Goal: Find specific page/section: Find specific page/section

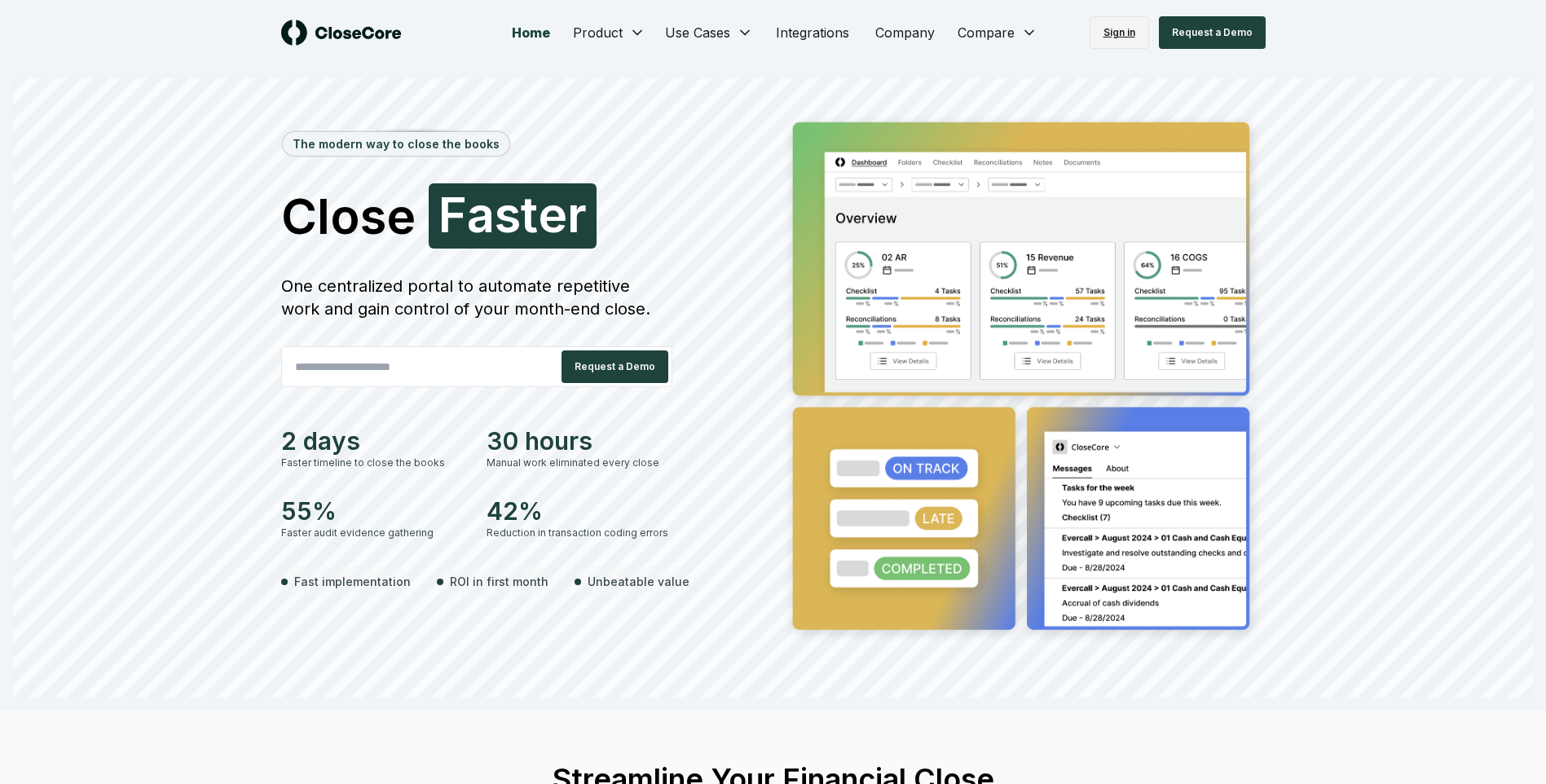
click at [1121, 23] on link "Sign in" at bounding box center [1119, 33] width 60 height 33
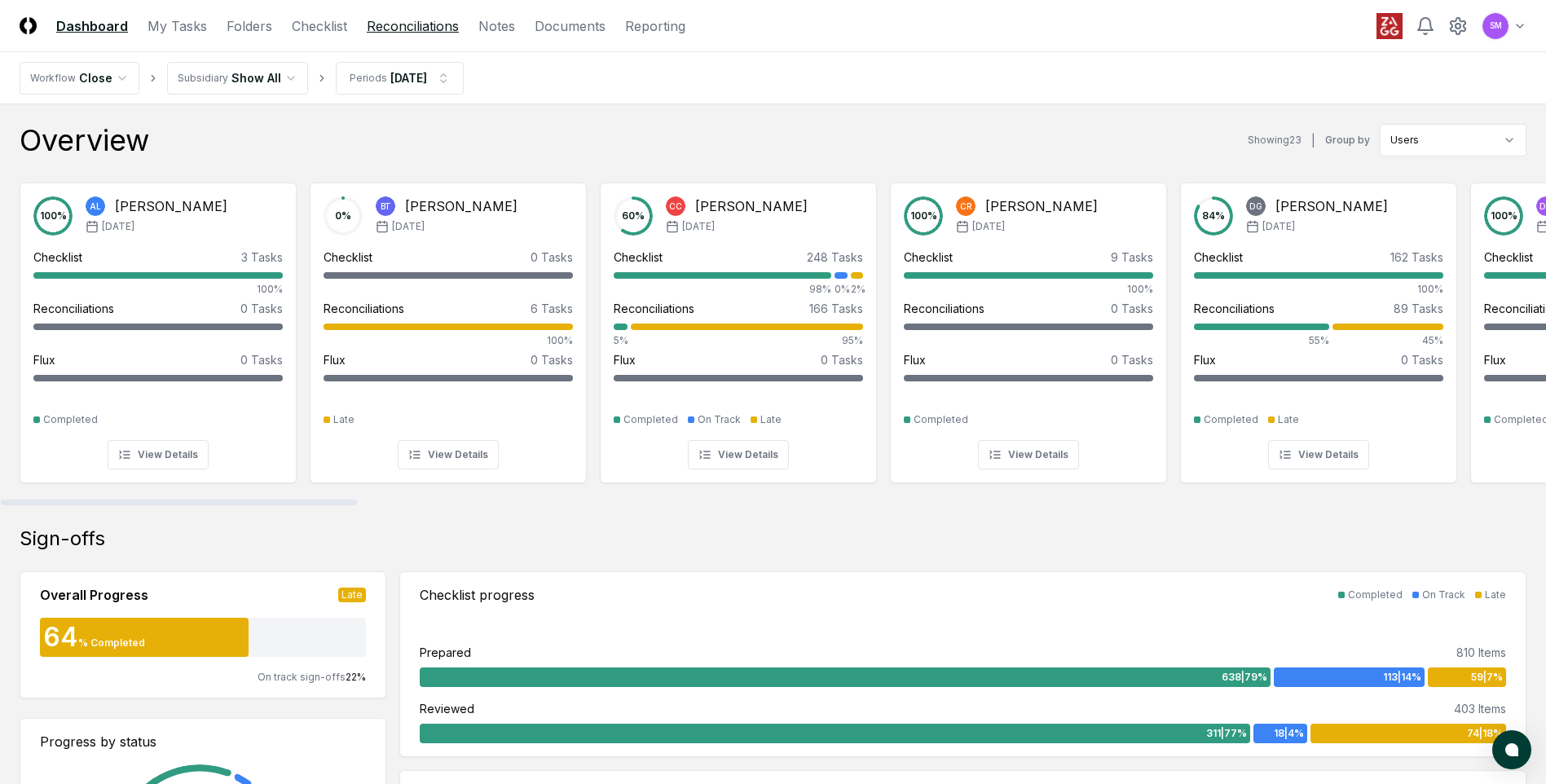
click at [402, 29] on link "Reconciliations" at bounding box center [413, 26] width 92 height 19
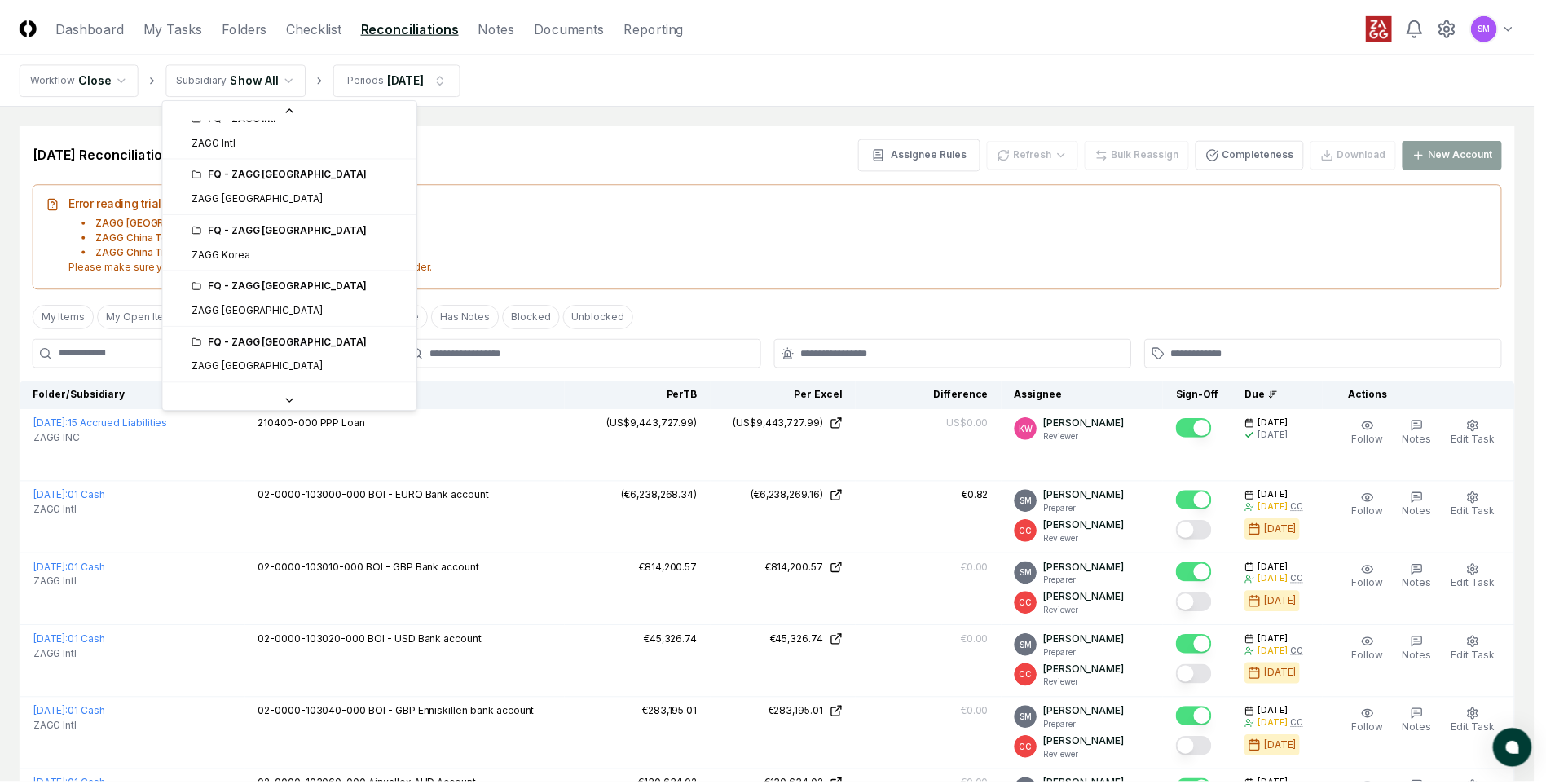
scroll to position [663, 0]
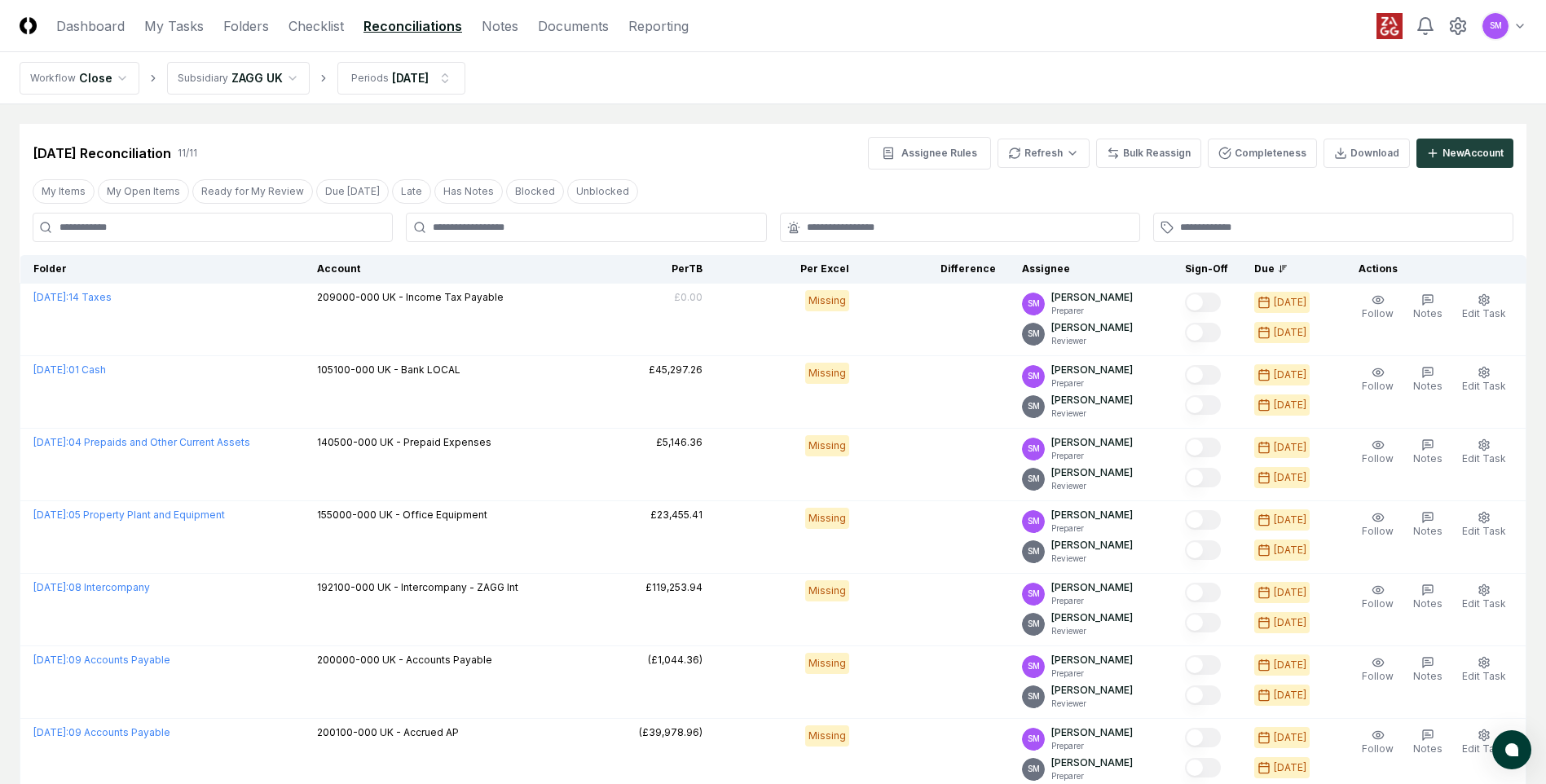
click at [289, 82] on html "CloseCore Dashboard My Tasks Folders Checklist Reconciliations Notes Documents …" at bounding box center [773, 599] width 1546 height 1199
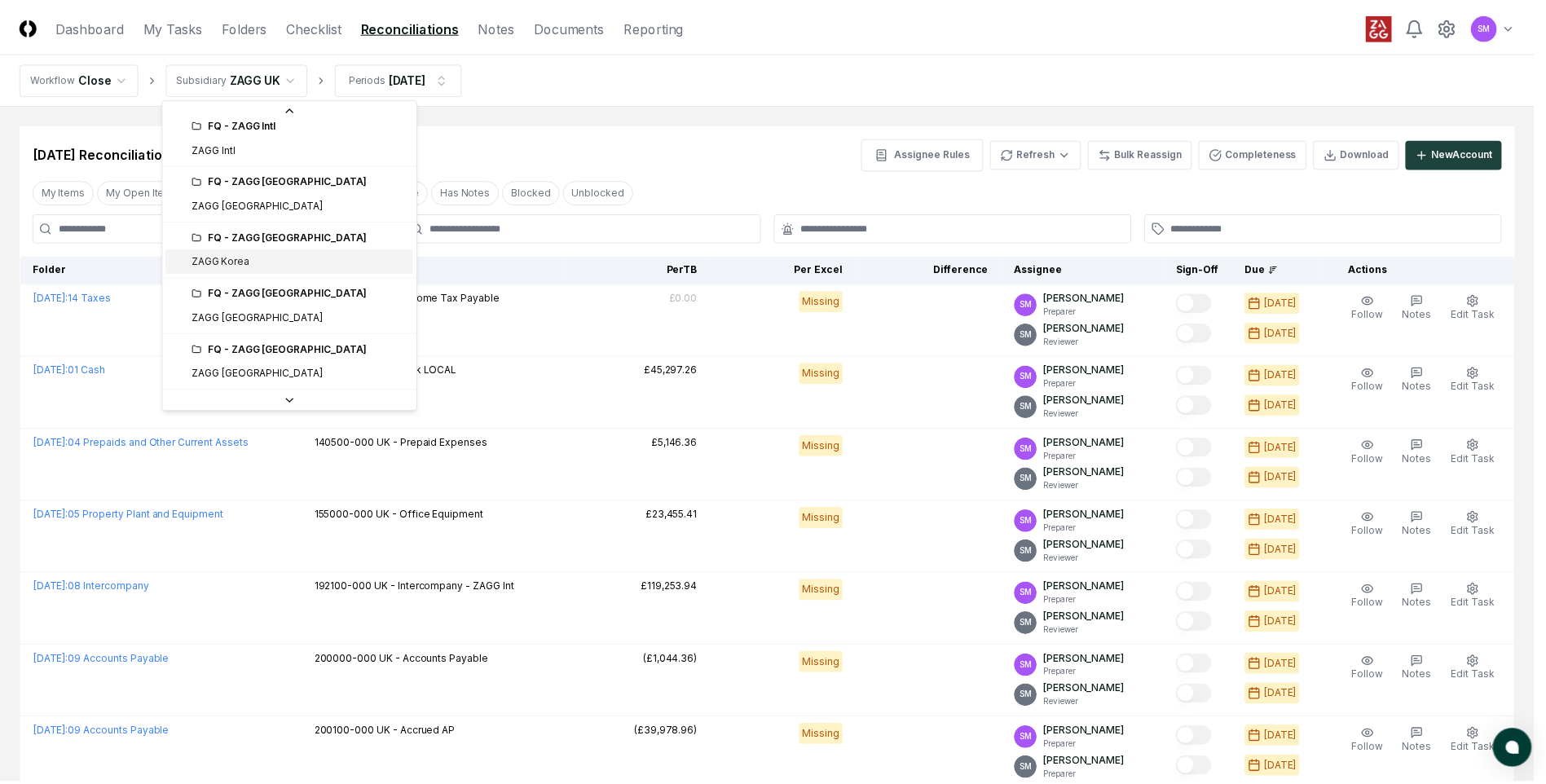
scroll to position [520, 0]
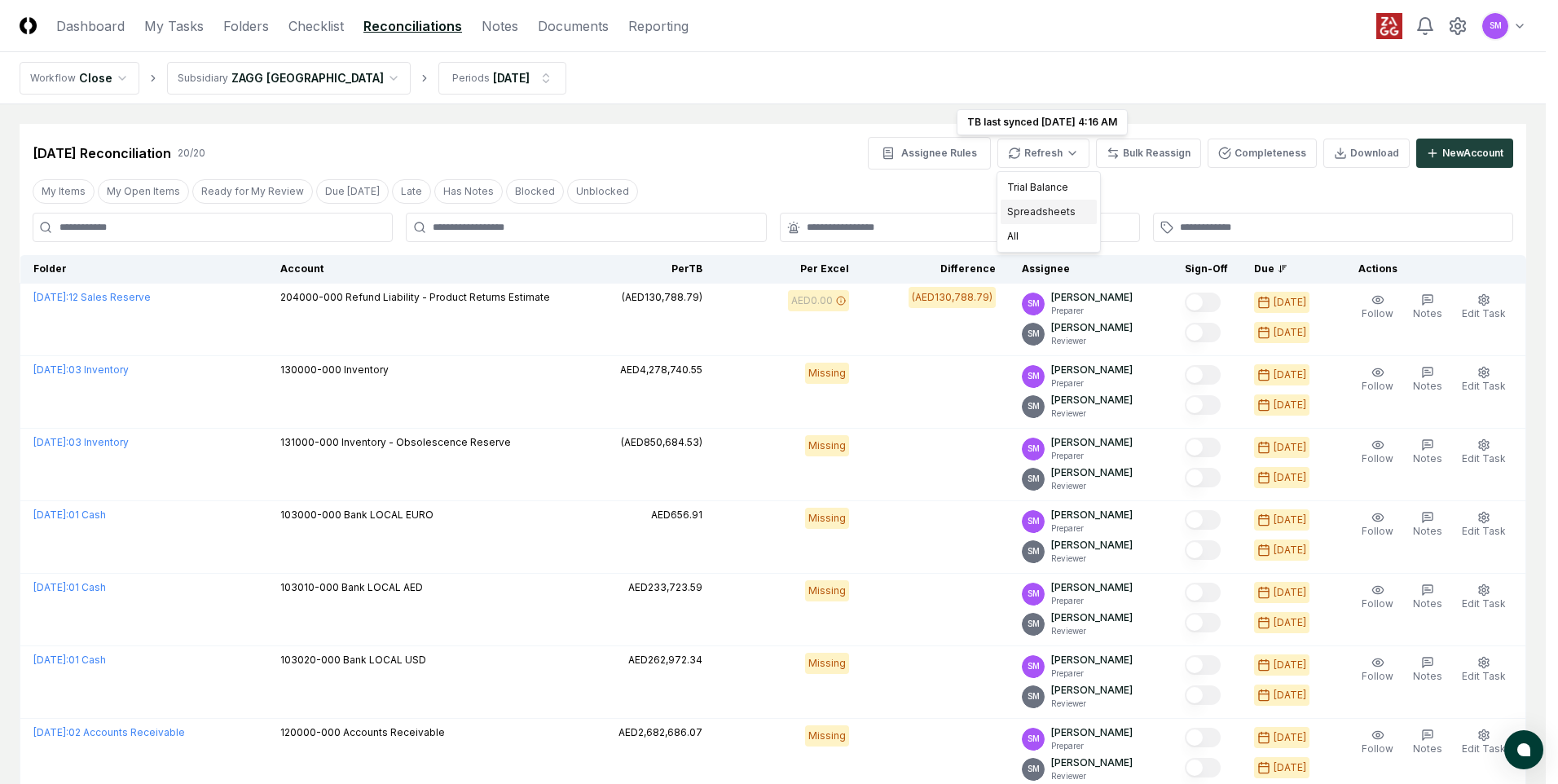
click at [1028, 213] on div "Spreadsheets" at bounding box center [1049, 211] width 96 height 24
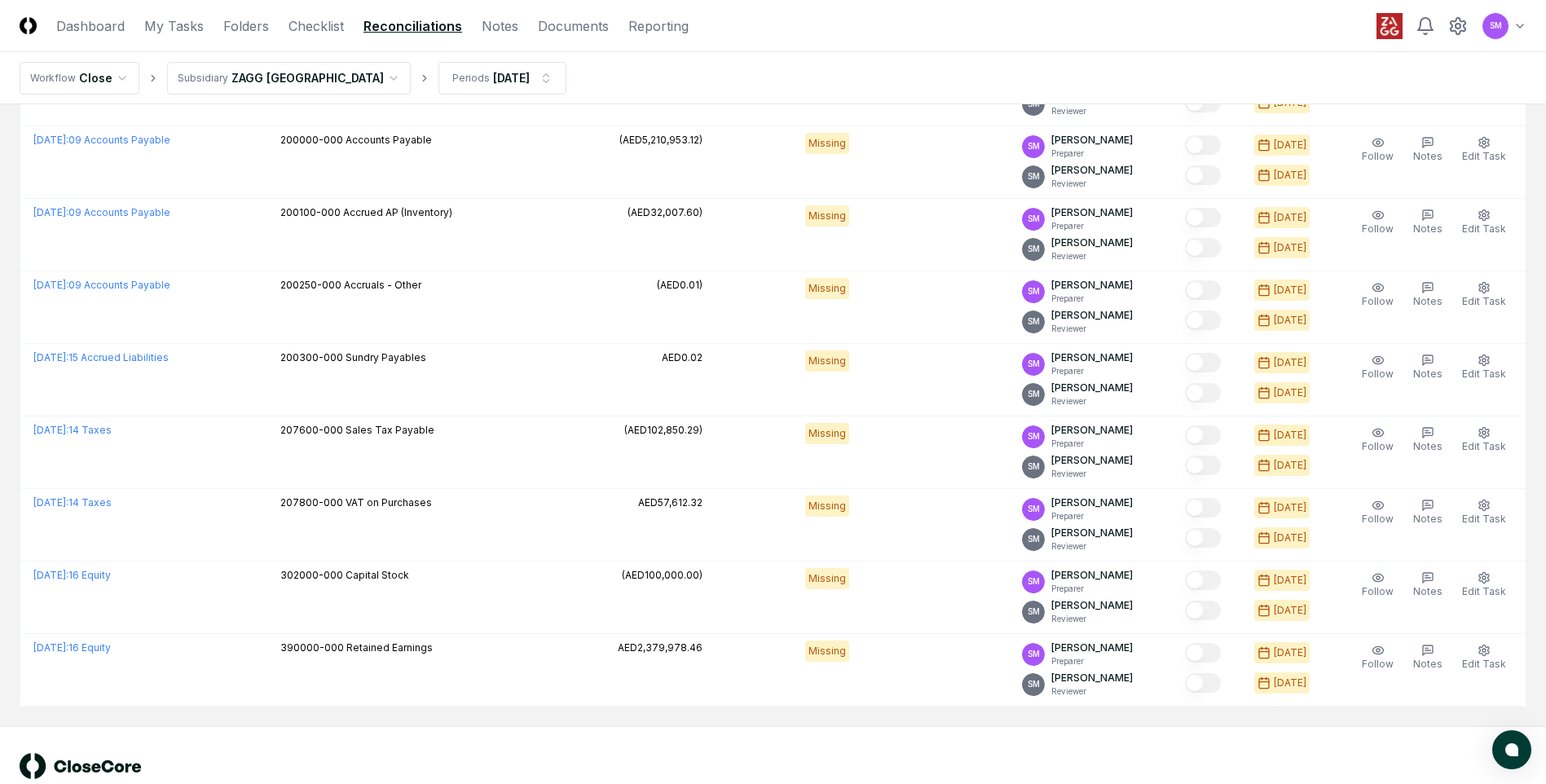
scroll to position [1067, 0]
